Goal: Information Seeking & Learning: Learn about a topic

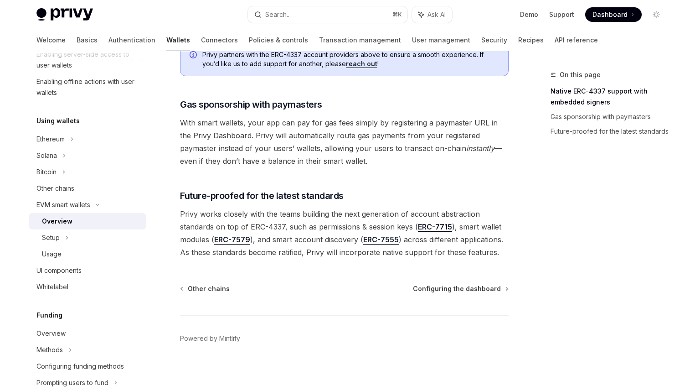
scroll to position [718, 0]
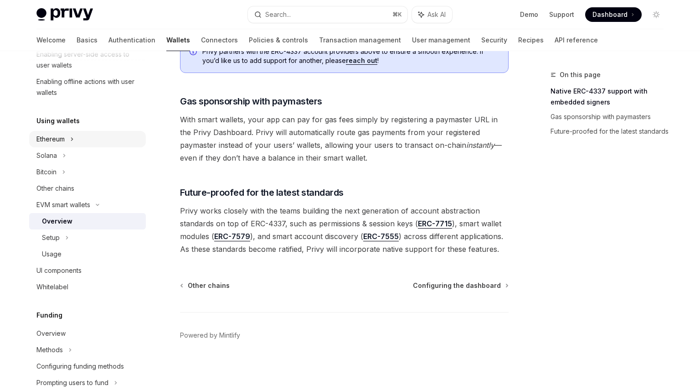
click at [62, 138] on div "Ethereum" at bounding box center [50, 139] width 28 height 11
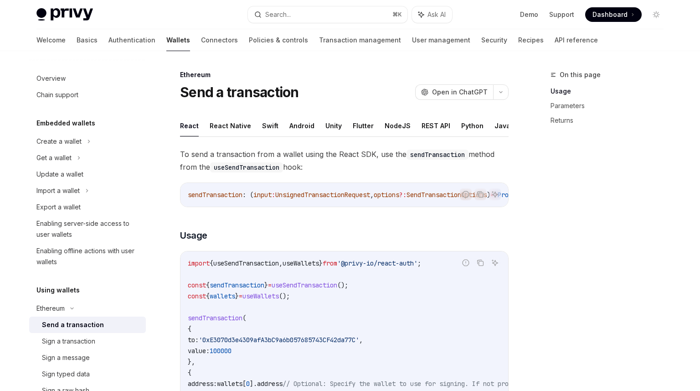
click at [166, 44] on link "Wallets" at bounding box center [178, 40] width 24 height 22
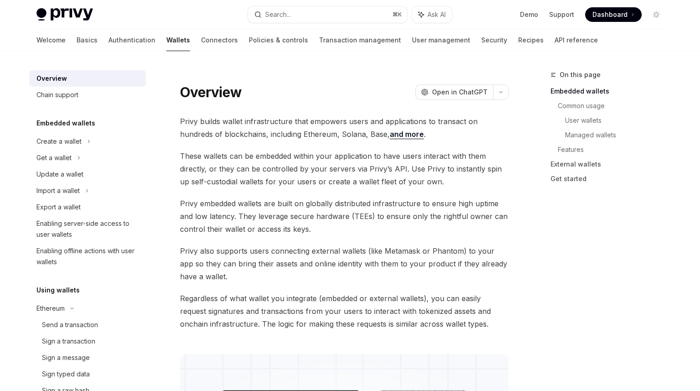
click at [83, 19] on img at bounding box center [64, 14] width 57 height 13
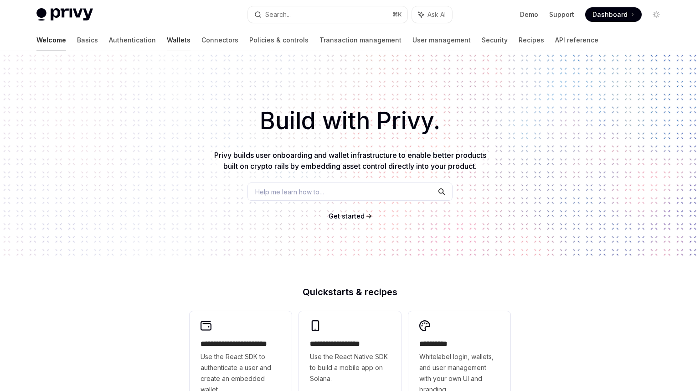
click at [167, 44] on link "Wallets" at bounding box center [179, 40] width 24 height 22
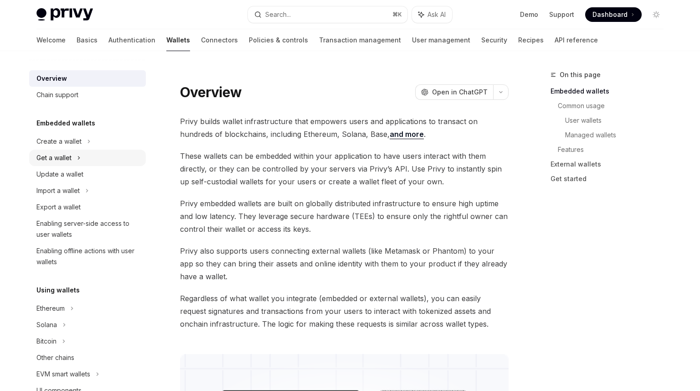
click at [62, 155] on div "Get a wallet" at bounding box center [53, 157] width 35 height 11
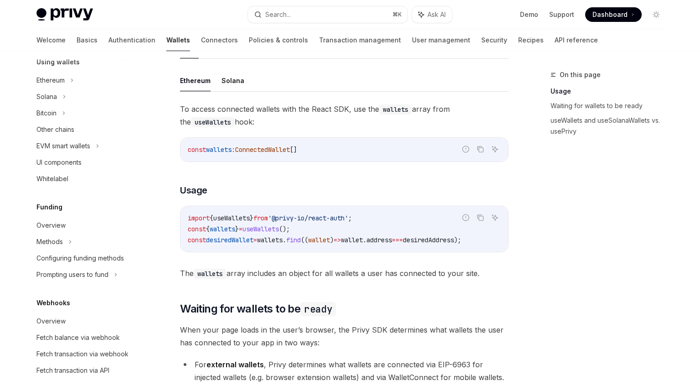
scroll to position [278, 0]
click at [71, 165] on div "UI components" at bounding box center [58, 161] width 45 height 11
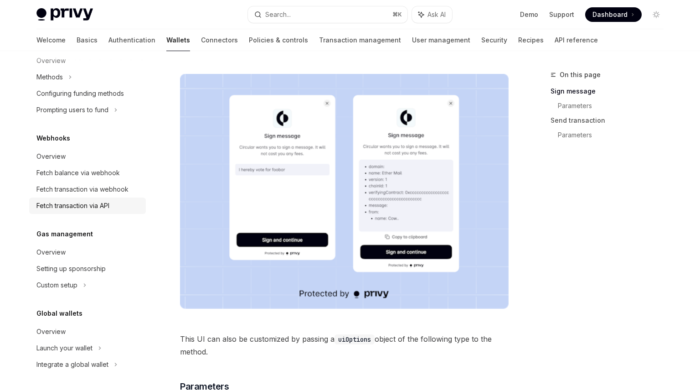
scroll to position [442, 0]
click at [58, 331] on div "Overview" at bounding box center [50, 331] width 29 height 11
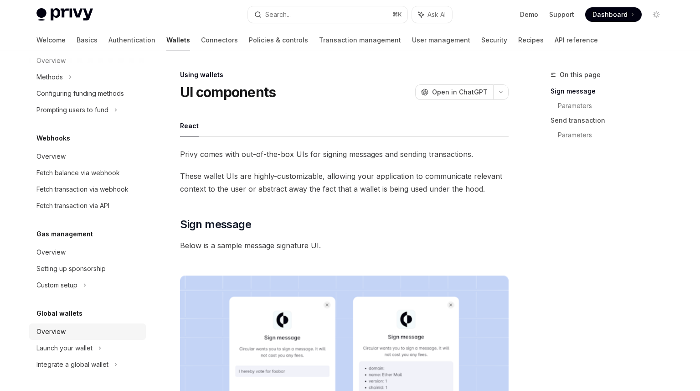
type textarea "*"
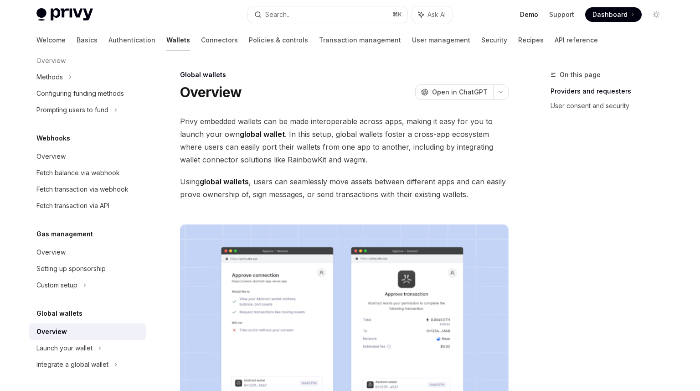
click at [534, 17] on link "Demo" at bounding box center [529, 14] width 18 height 9
